Goal: Check status: Check status

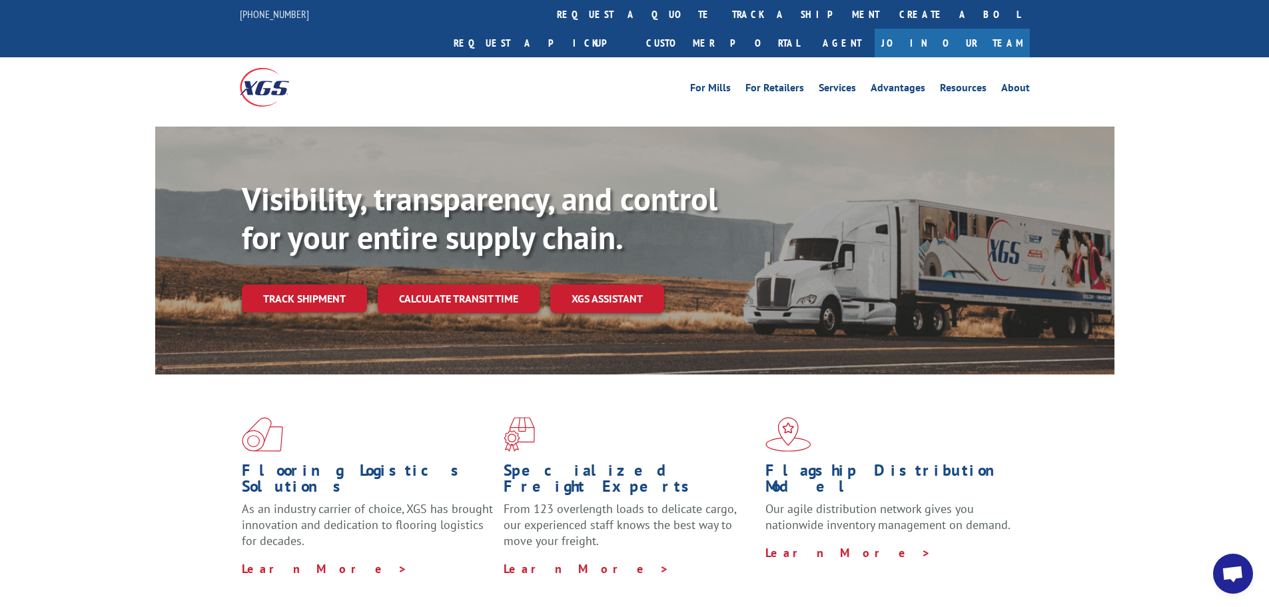
click at [490, 284] on link "Calculate transit time" at bounding box center [459, 298] width 162 height 29
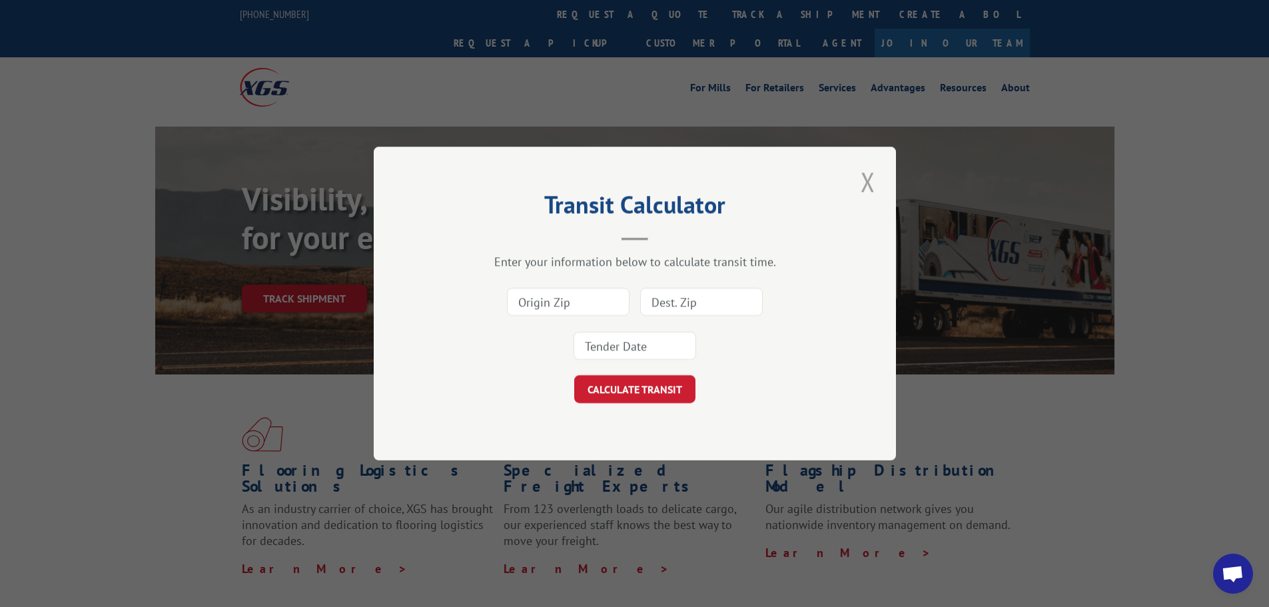
click at [870, 175] on button "Close modal" at bounding box center [868, 181] width 23 height 37
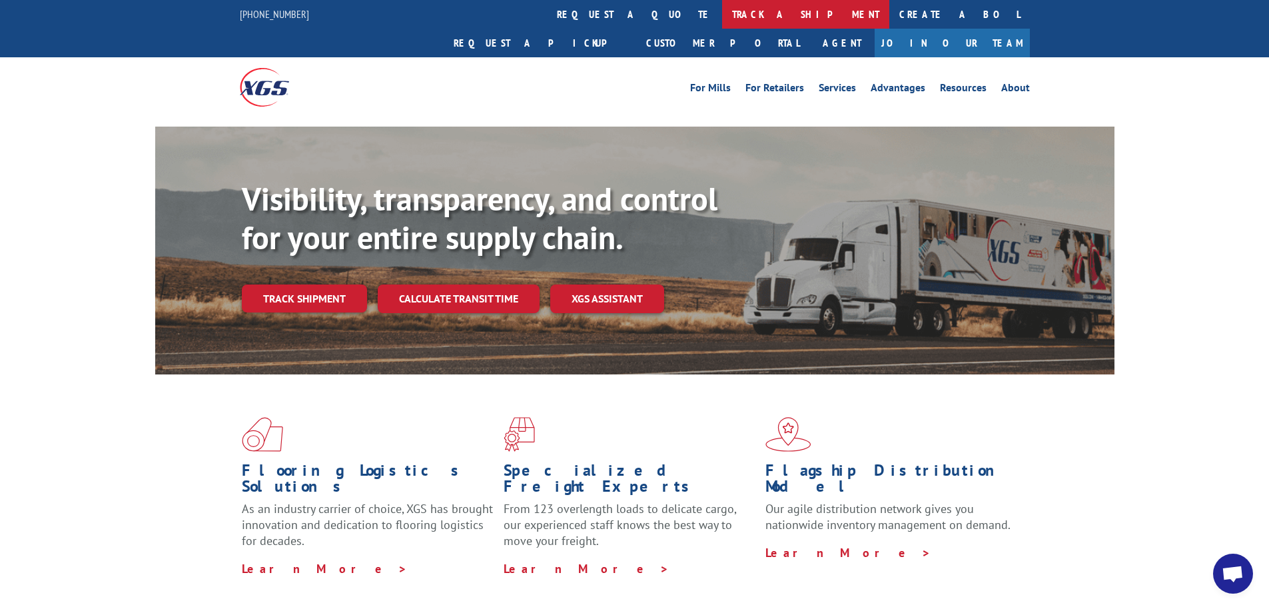
click at [722, 15] on link "track a shipment" at bounding box center [805, 14] width 167 height 29
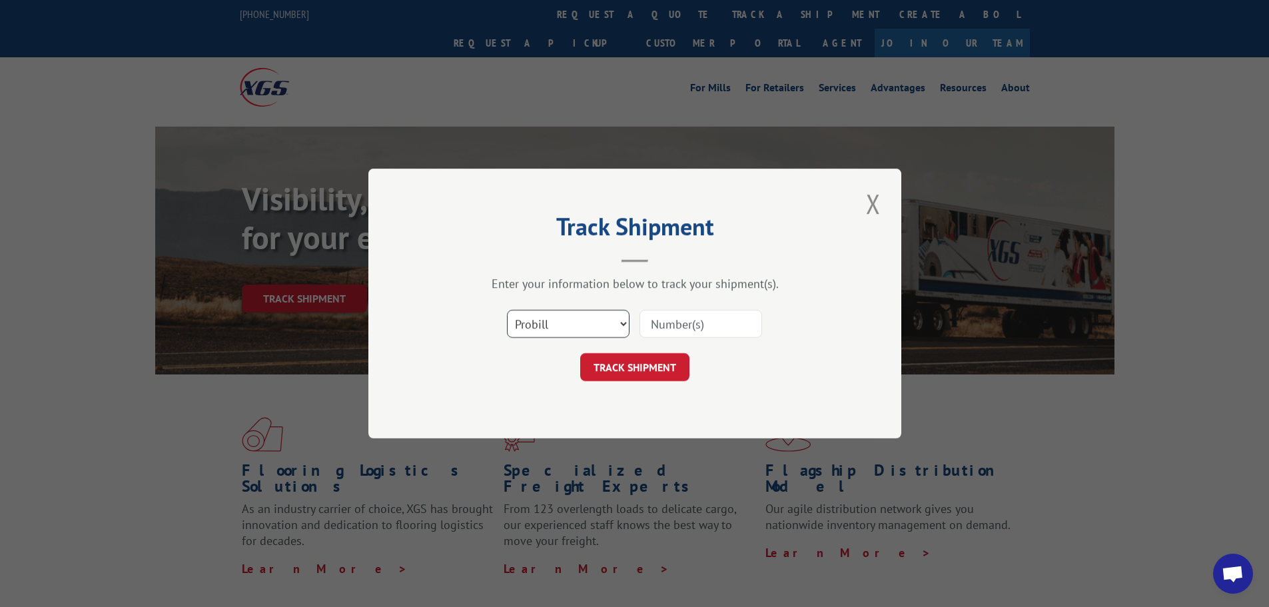
click at [559, 321] on select "Select category... Probill BOL PO" at bounding box center [568, 324] width 123 height 28
select select "bol"
click at [507, 310] on select "Select category... Probill BOL PO" at bounding box center [568, 324] width 123 height 28
click at [691, 318] on input at bounding box center [700, 324] width 123 height 28
paste input "5958311"
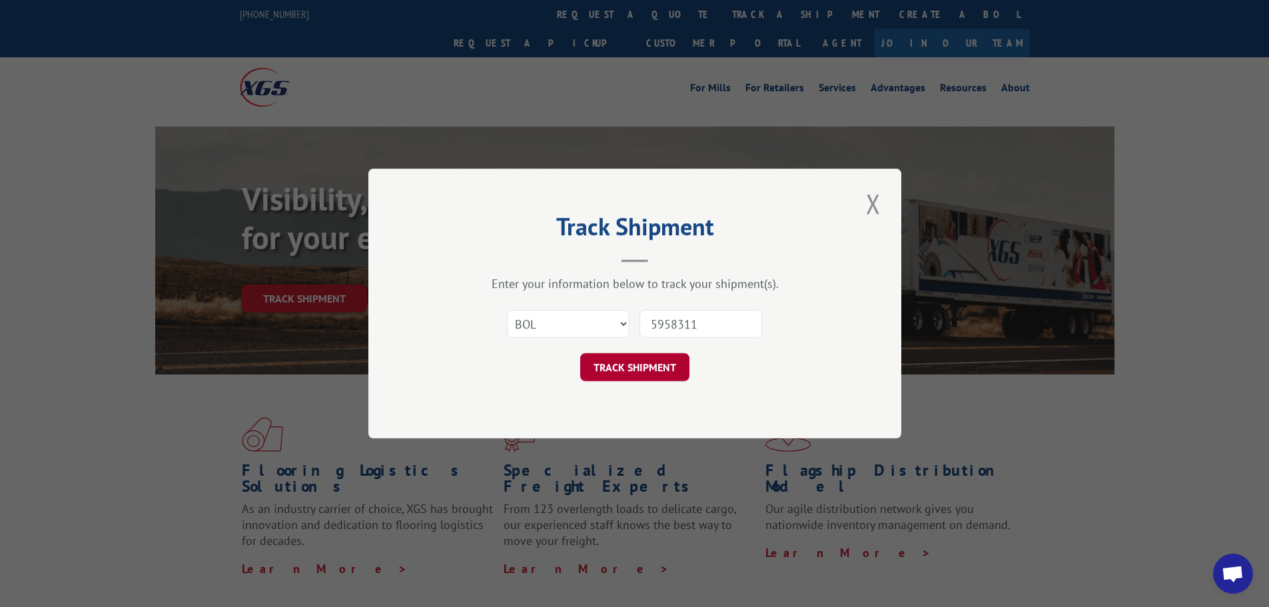
type input "5958311"
click at [644, 368] on button "TRACK SHIPMENT" at bounding box center [634, 367] width 109 height 28
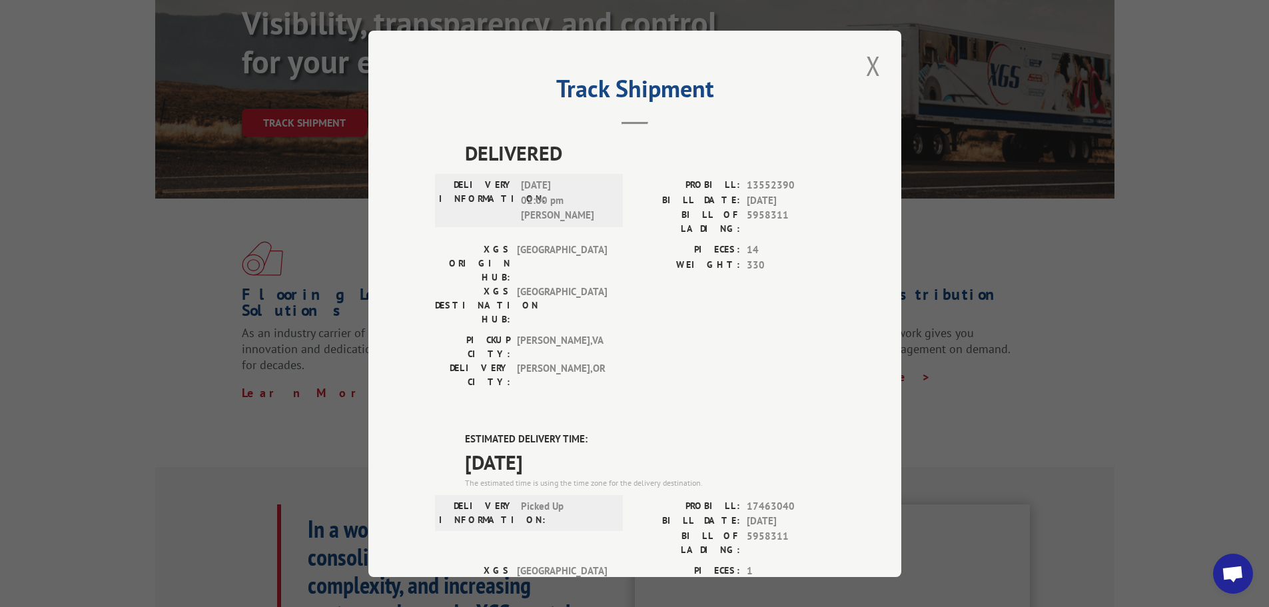
scroll to position [133, 0]
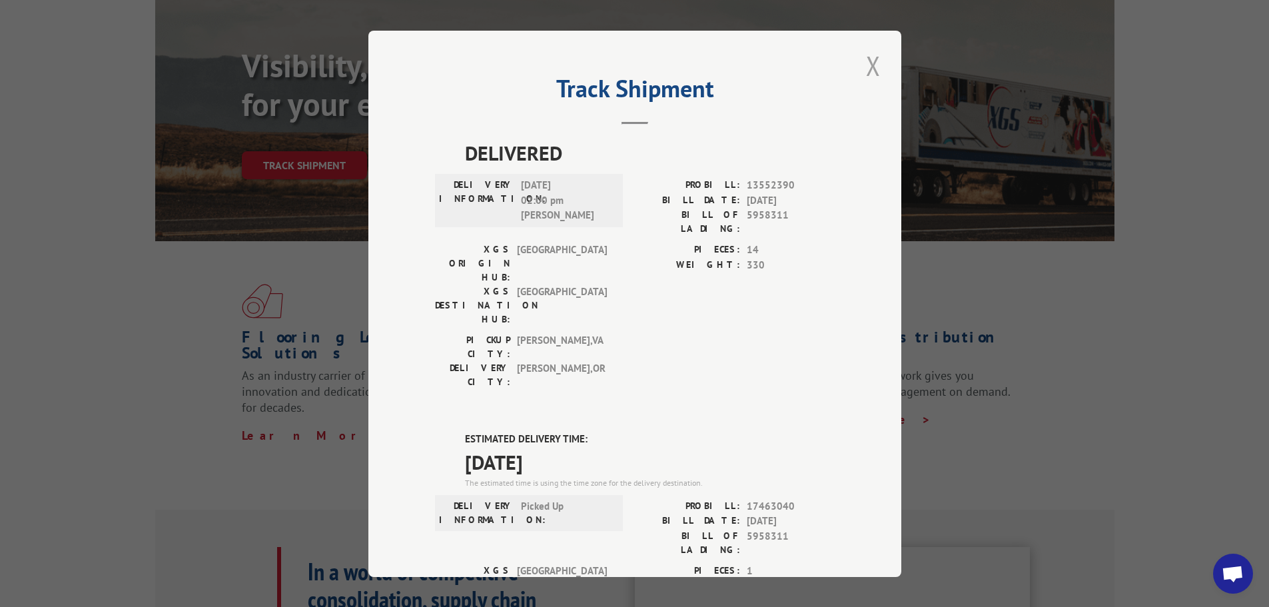
click at [874, 67] on button "Close modal" at bounding box center [873, 65] width 23 height 37
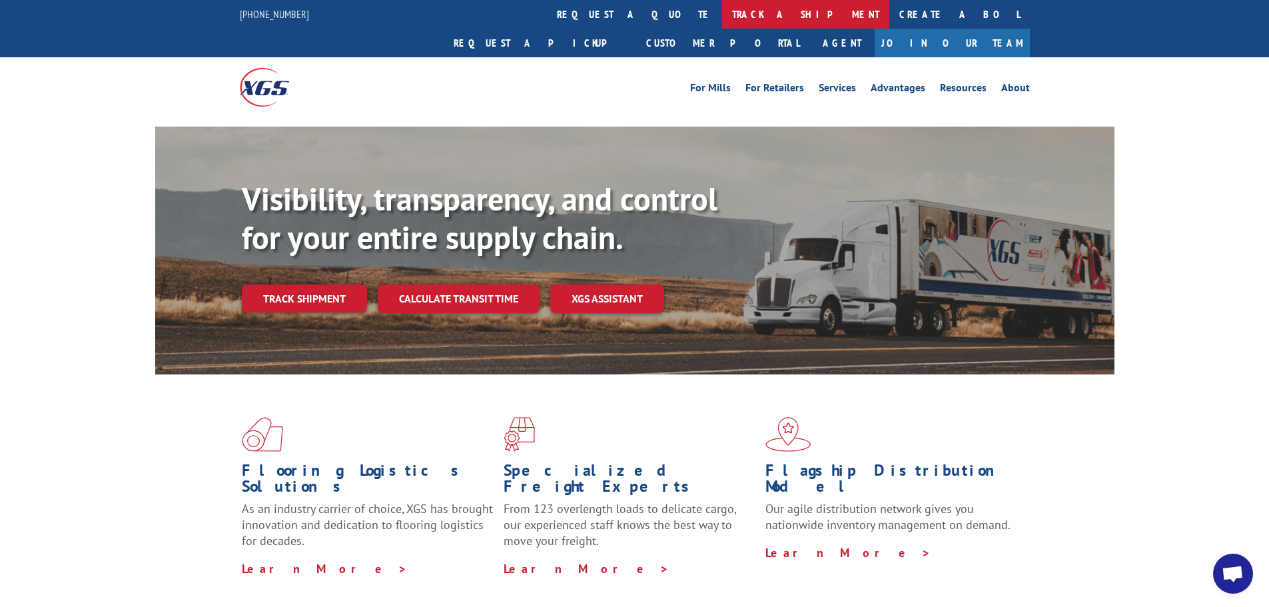
click at [722, 15] on link "track a shipment" at bounding box center [805, 14] width 167 height 29
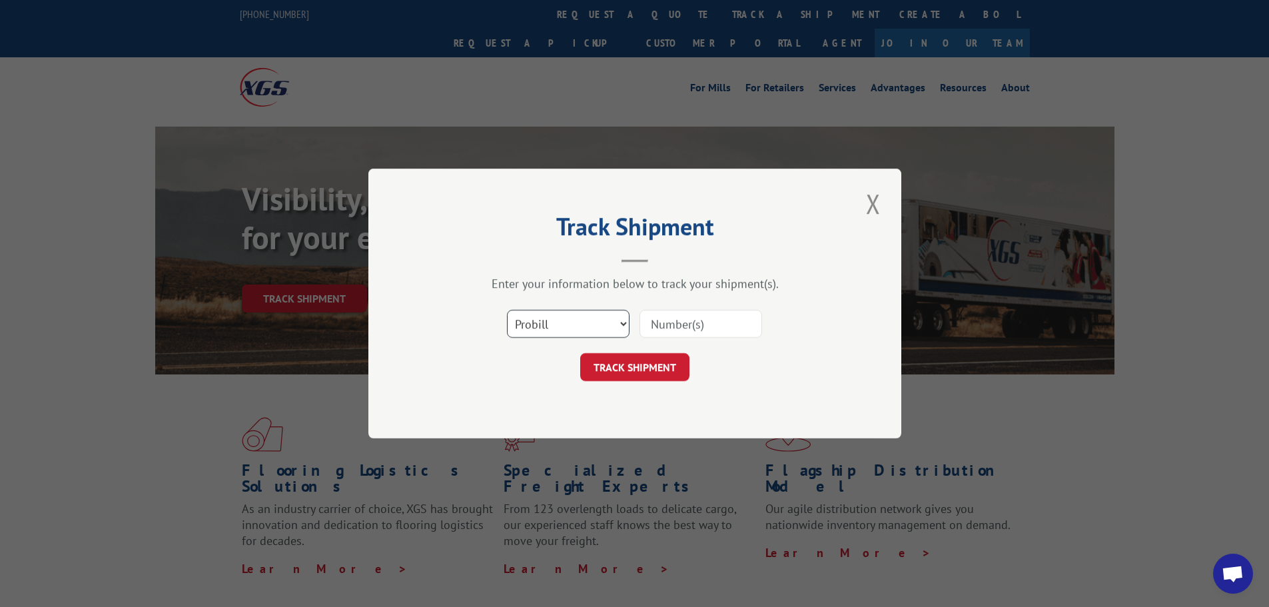
click at [543, 331] on select "Select category... Probill BOL PO" at bounding box center [568, 324] width 123 height 28
select select "bol"
click at [507, 310] on select "Select category... Probill BOL PO" at bounding box center [568, 324] width 123 height 28
click at [671, 329] on input at bounding box center [700, 324] width 123 height 28
paste input "4913998"
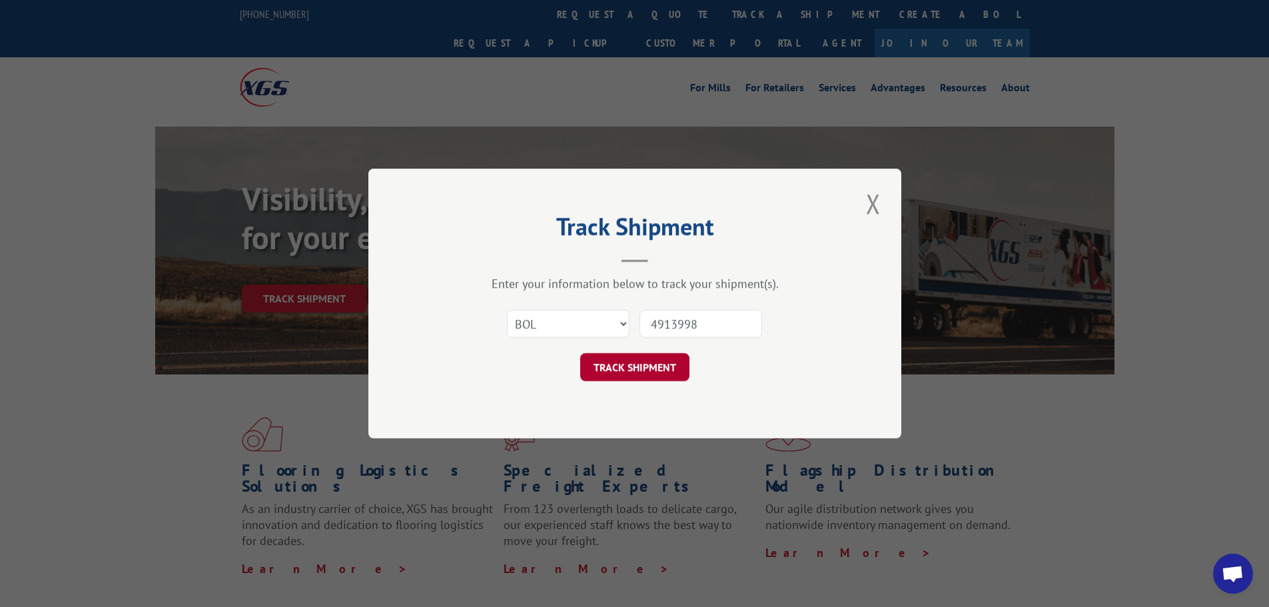
type input "4913998"
click at [640, 365] on button "TRACK SHIPMENT" at bounding box center [634, 367] width 109 height 28
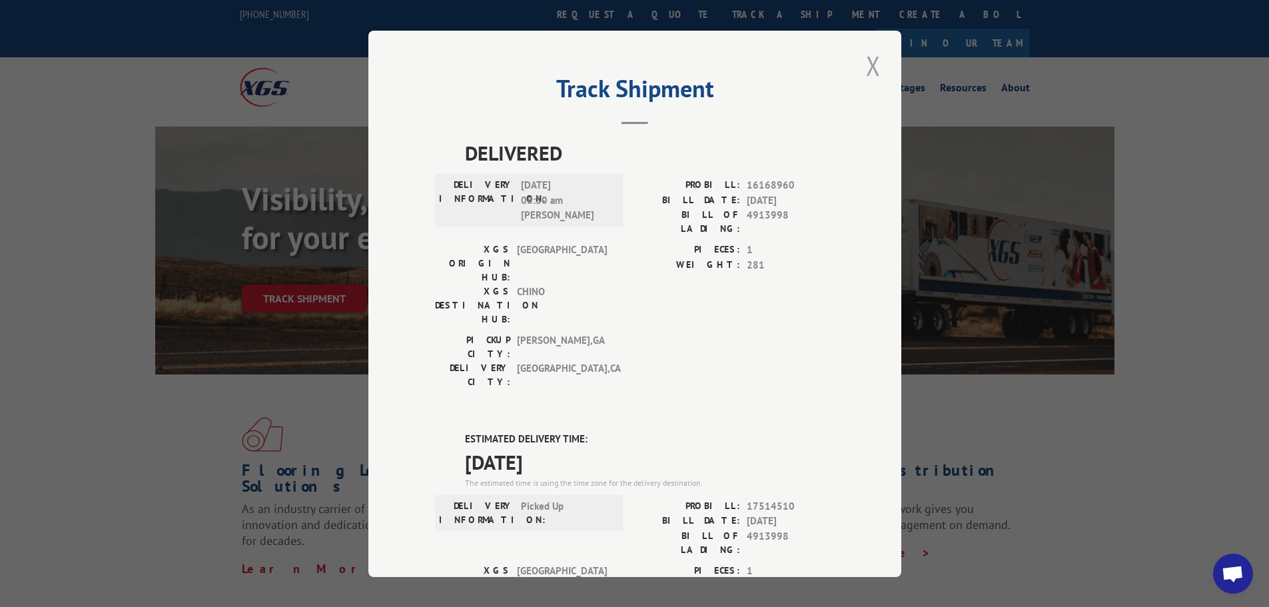
click at [863, 65] on button "Close modal" at bounding box center [873, 65] width 23 height 37
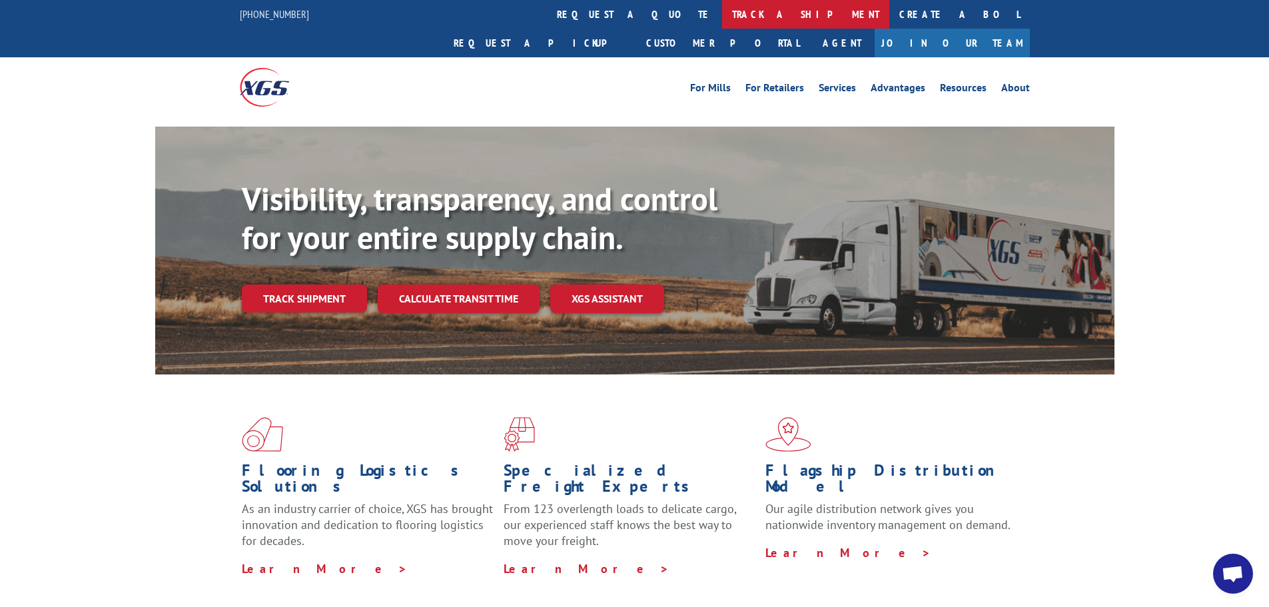
click at [722, 15] on link "track a shipment" at bounding box center [805, 14] width 167 height 29
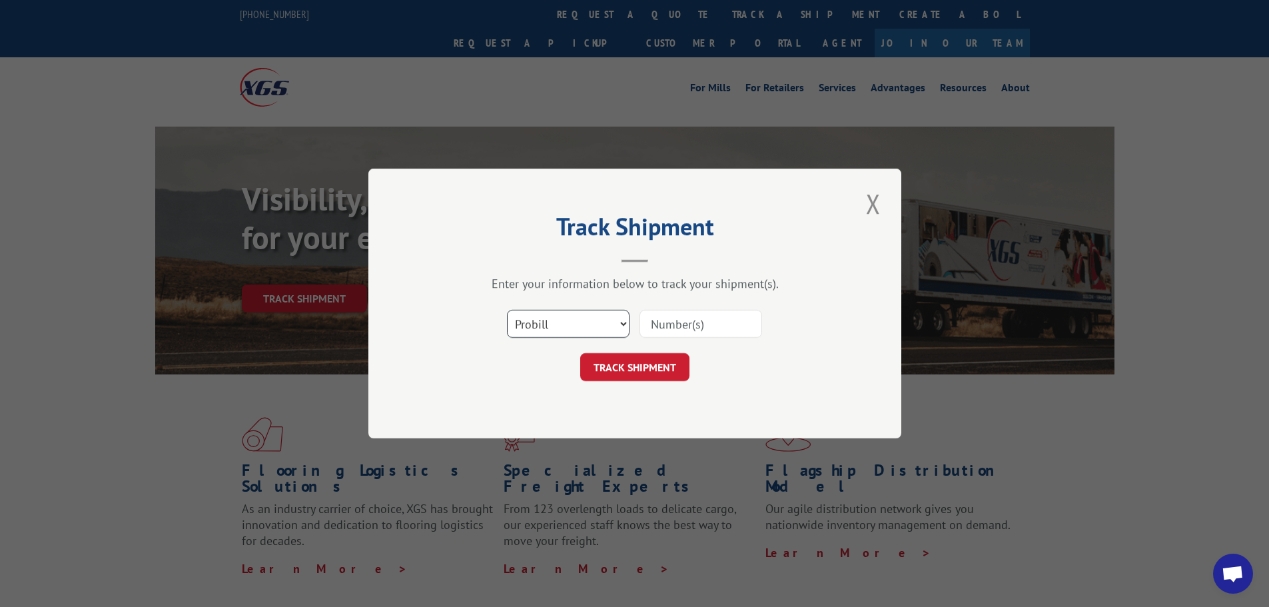
click at [585, 330] on select "Select category... Probill BOL PO" at bounding box center [568, 324] width 123 height 28
select select "bol"
click at [507, 310] on select "Select category... Probill BOL PO" at bounding box center [568, 324] width 123 height 28
click at [677, 324] on input at bounding box center [700, 324] width 123 height 28
paste input "5951111"
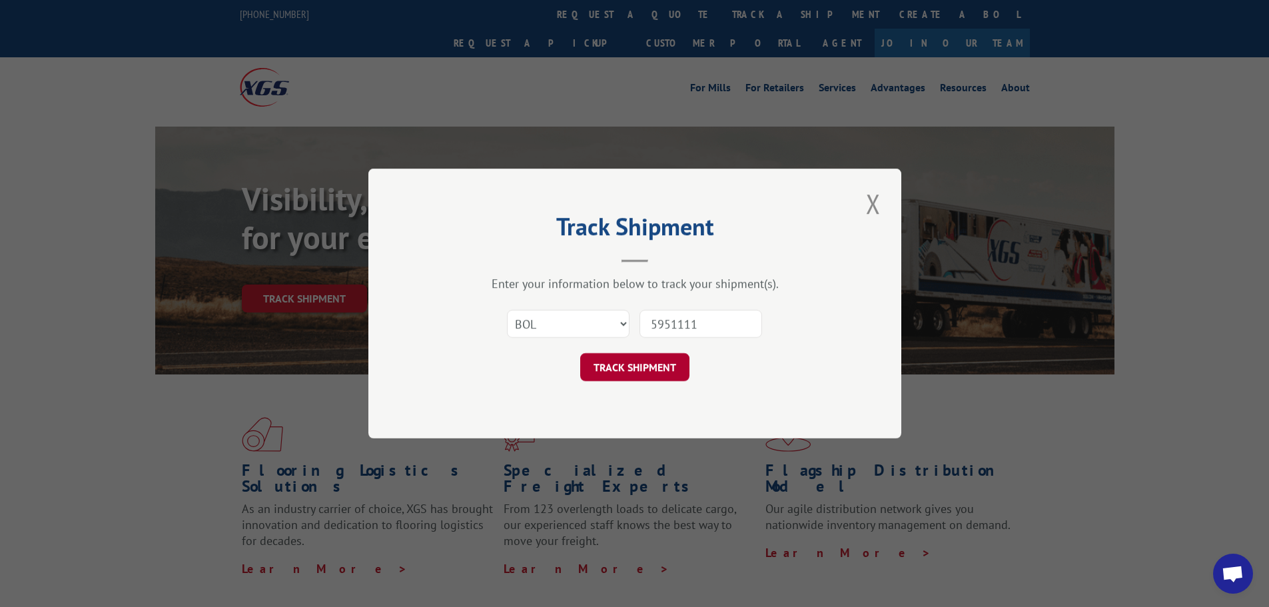
type input "5951111"
click at [629, 365] on button "TRACK SHIPMENT" at bounding box center [634, 367] width 109 height 28
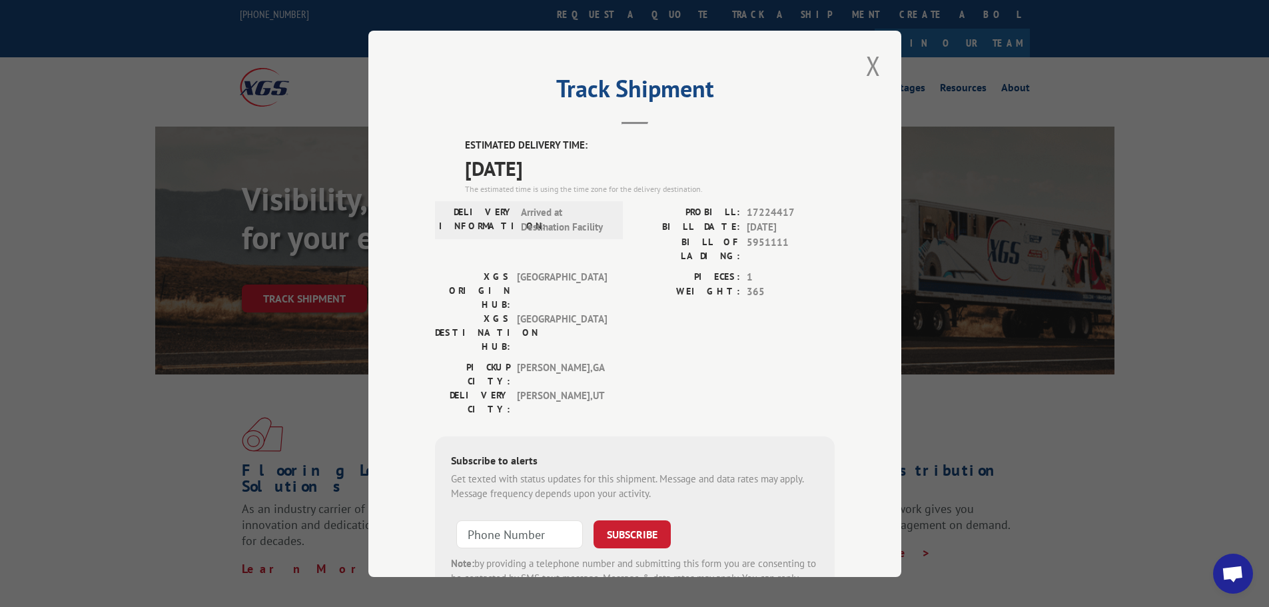
scroll to position [53, 0]
